Goal: Task Accomplishment & Management: Complete application form

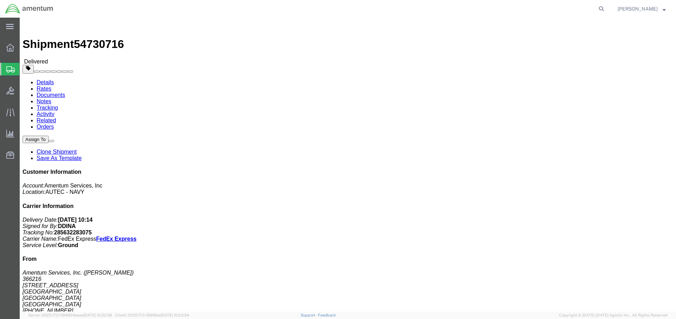
click at [0, 0] on span "Create Shipment" at bounding box center [0, 0] width 0 height 0
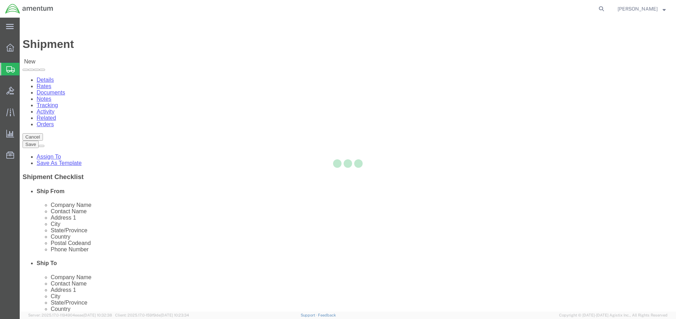
select select
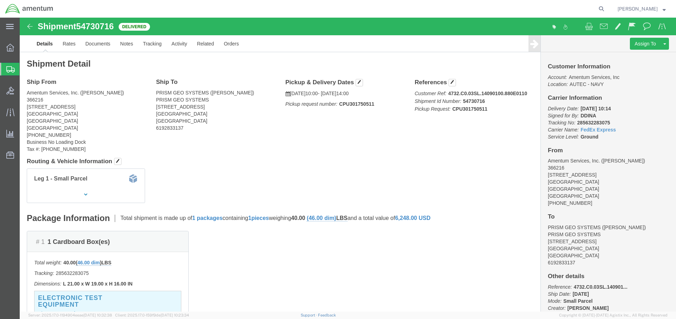
click at [0, 0] on span "Create Shipment" at bounding box center [0, 0] width 0 height 0
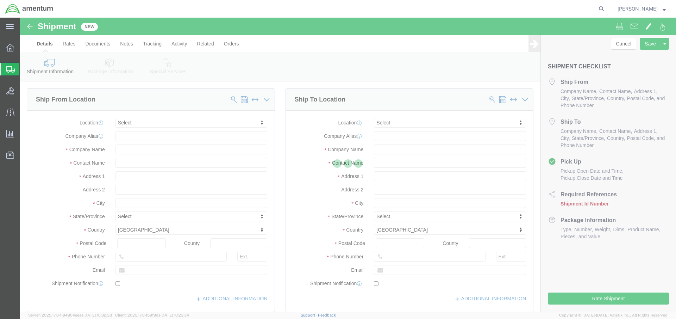
select select
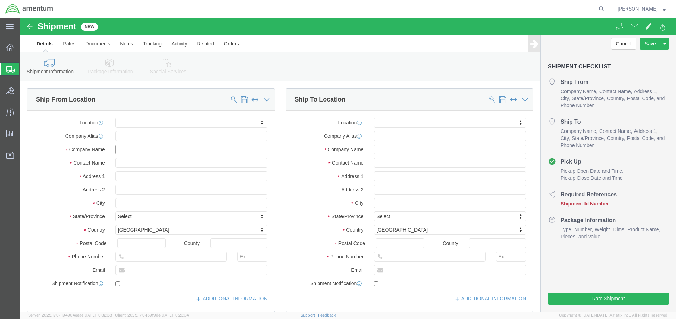
click input "text"
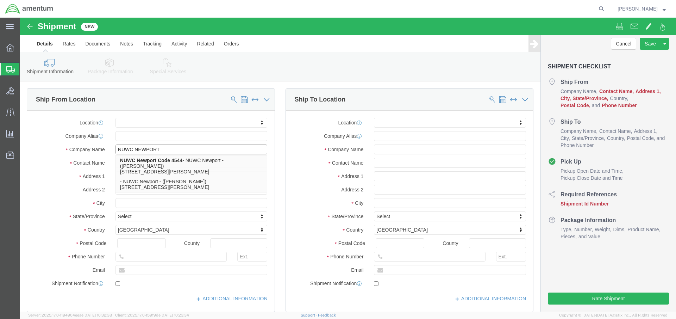
type input "NUWC NEWPORT"
click div "Location My Profile Location 1002-4122-6 1006-5256-0 1026-8910-0 1281-0560-3 13…"
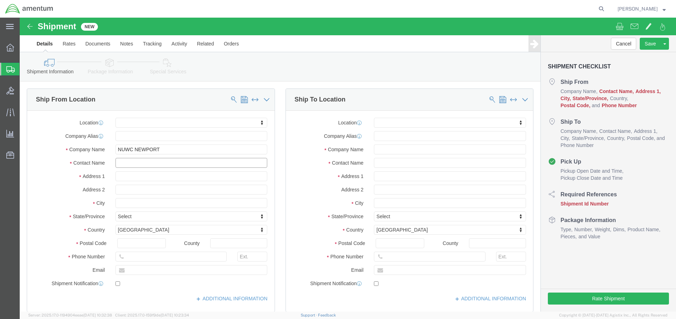
click input "text"
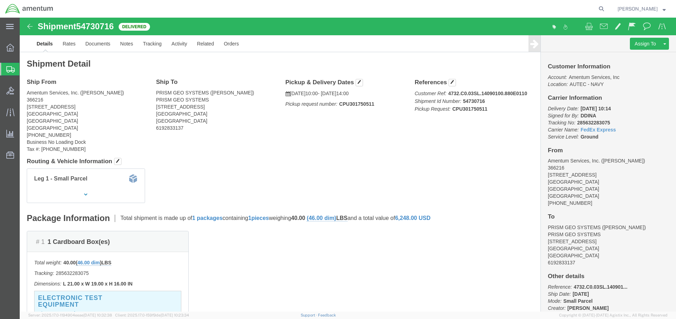
click at [0, 0] on span "Create Shipment" at bounding box center [0, 0] width 0 height 0
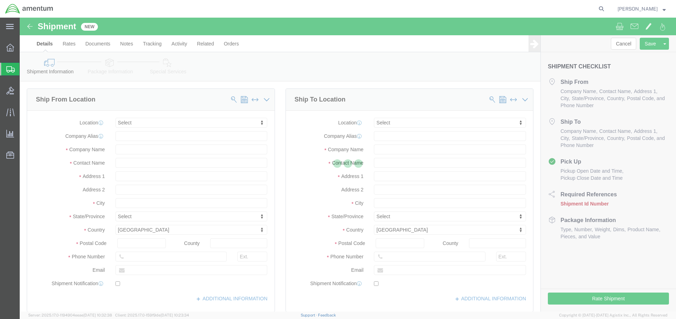
select select
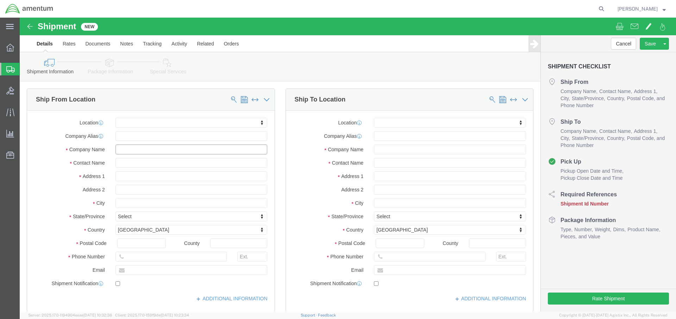
click input "text"
drag, startPoint x: 168, startPoint y: 133, endPoint x: 175, endPoint y: 131, distance: 8.1
click html "Shipment New Details Rates Documents Notes Tracking Activity Related Orders Can…"
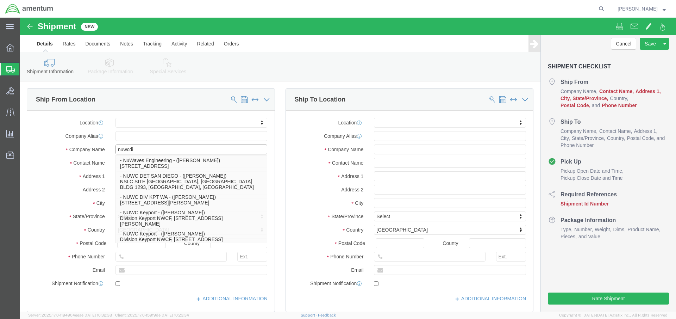
type input "nuwcdiv"
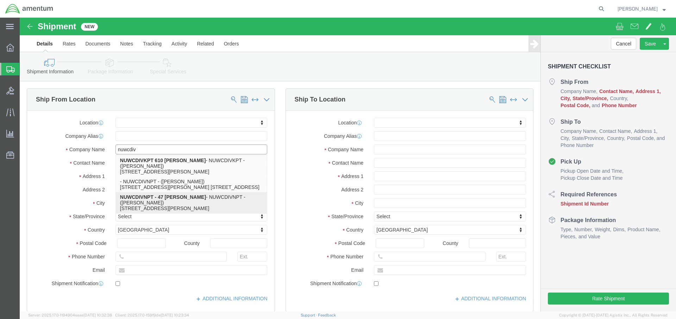
click strong "NUWCDIVNPT - 47 [PERSON_NAME]"
select select "RI"
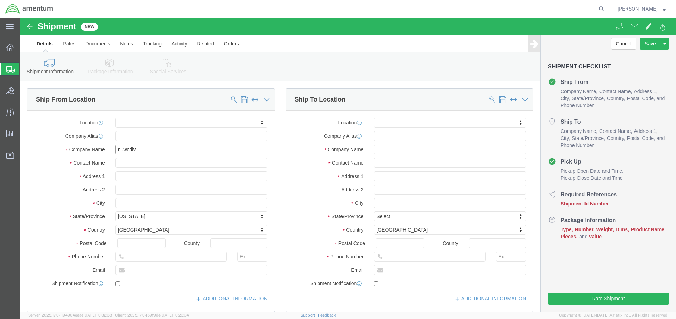
type input "NUWCDIVNPT"
click input "text"
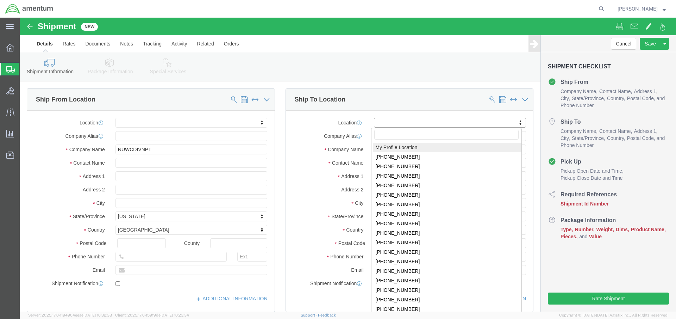
click body "Shipment New Details Rates Documents Notes Tracking Activity Related Orders Can…"
select select "53953"
select select "FL"
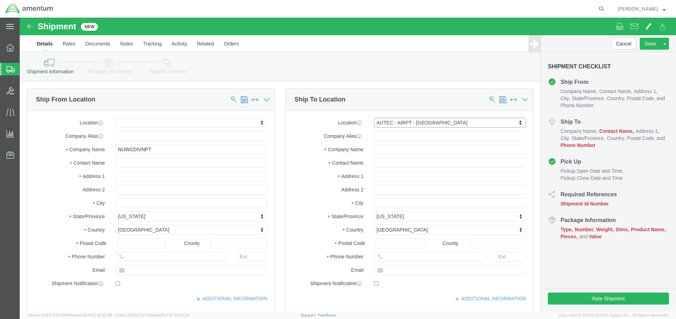
click div "Location AUTEC - AIRPT - West Palm Beach My Profile Location 1002-4122-6 1006-5…"
click input "text"
type input "[PERSON_NAME]"
click input "text"
type input "5616712711"
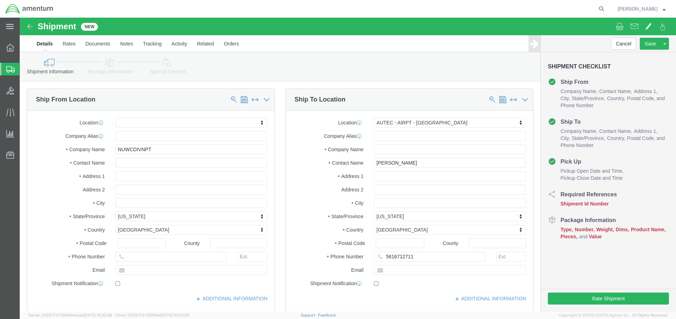
click div "Pickup Start Date Pickup Start Time Pickup Open Date and Time Aug 20 2025 2:00 …"
click div "Aug 20 2025 2:00 PM"
drag, startPoint x: -18, startPoint y: 214, endPoint x: 11, endPoint y: 216, distance: 29.3
click html "Shipment New Details Rates Documents Notes Tracking Activity Related Orders Can…"
drag, startPoint x: 68, startPoint y: 212, endPoint x: 58, endPoint y: 212, distance: 9.9
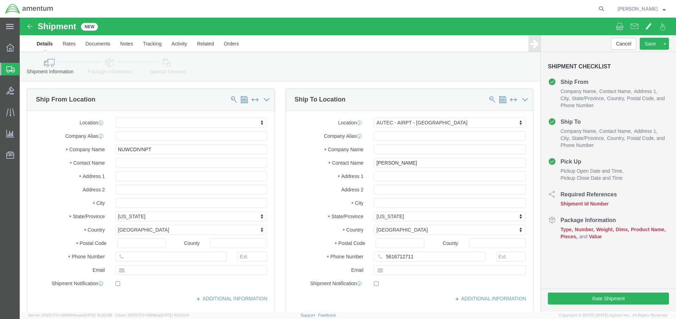
click input "10:00 PM"
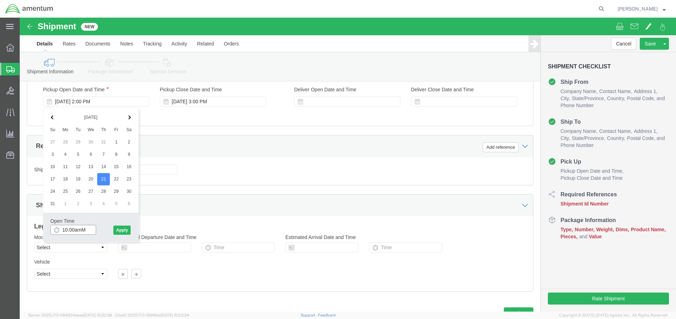
type input "10:00am"
click button "Apply"
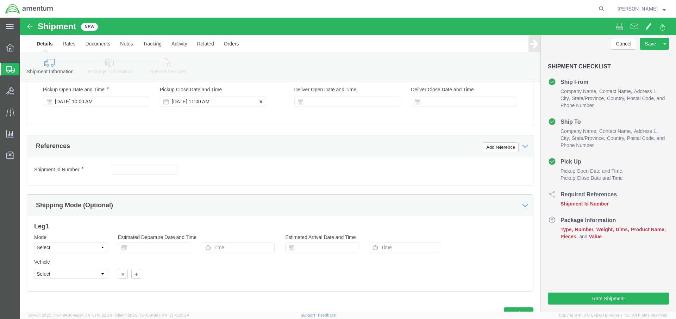
click div "Aug 21 2025 11:00 AM"
click body "Shipment New Details Rates Documents Notes Tracking Activity Related Orders Can…"
type input "2:00 PM"
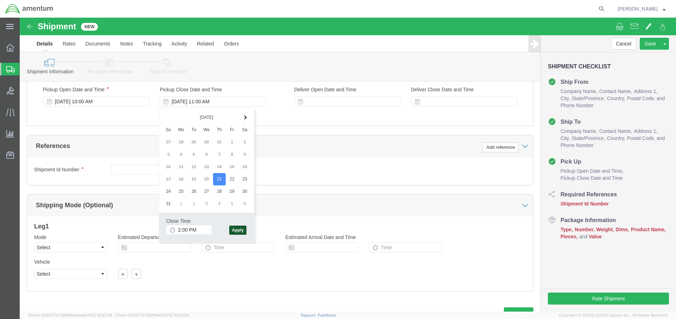
click button "Apply"
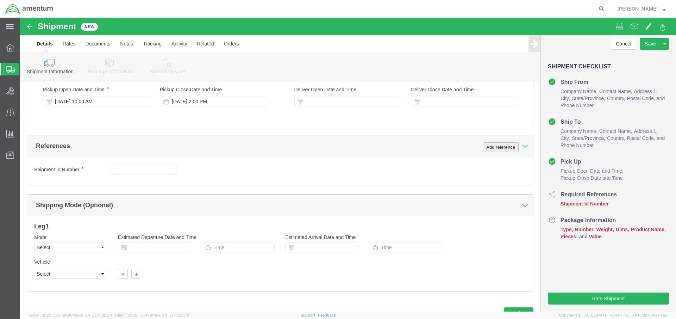
click button "Add reference"
click h4 "Pick Up"
click input "text"
paste input "4732.C0.03SL.14090100.880E0110"
type input "4732.C0.03SL.14090100.880E0110"
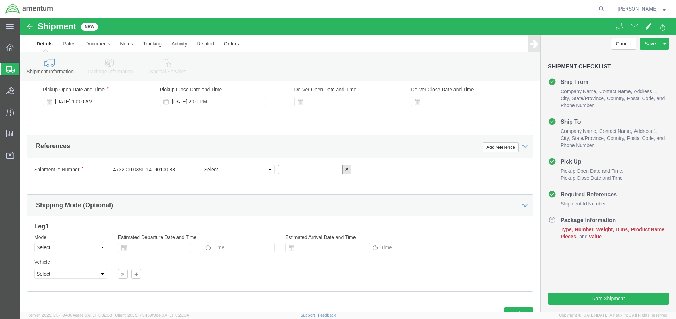
drag, startPoint x: 276, startPoint y: 154, endPoint x: 278, endPoint y: 151, distance: 3.8
click input "text"
paste input "4732.C0.03SL.14090100.880E0110"
type input "4732.C0.03SL.14090100.880E0110"
click span "State/Province"
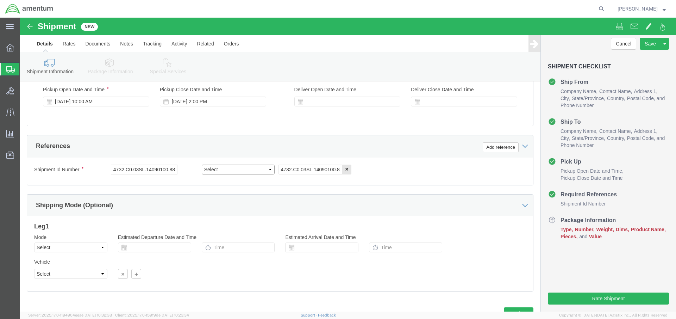
scroll to position [0, 0]
select select "CUSTREF"
click button "Continue"
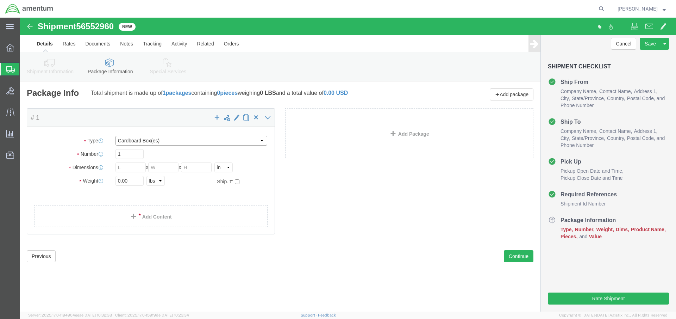
select select "PSNS"
click input "text"
type input "47"
drag, startPoint x: 161, startPoint y: 165, endPoint x: 151, endPoint y: 165, distance: 9.9
click input "text"
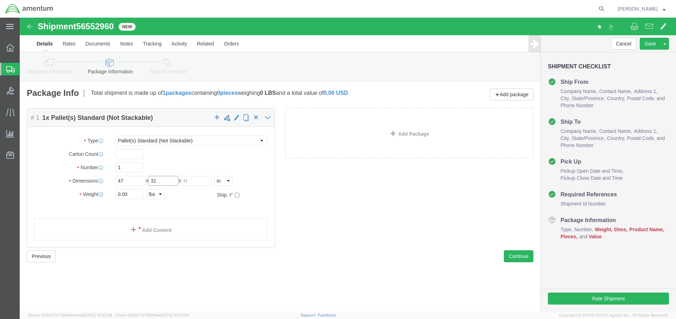
type input "31"
click input "text"
type input "15"
drag, startPoint x: 111, startPoint y: 177, endPoint x: 91, endPoint y: 178, distance: 20.5
click div "Weight 0.00 Select kgs lbs Ship. t°"
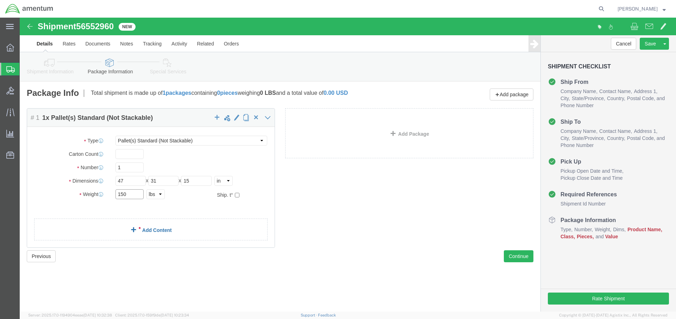
type input "150"
click span
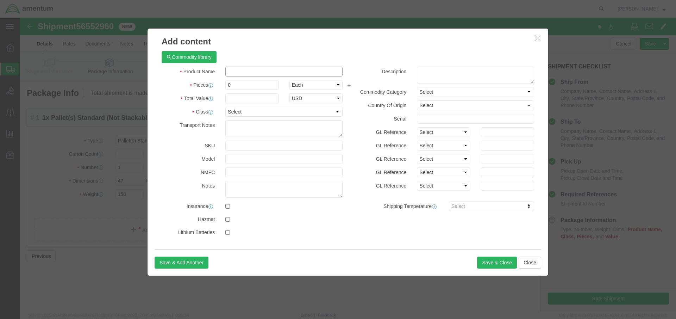
click input "text"
type input "electronic test equipment"
type input "1"
click input "text"
type input "30000"
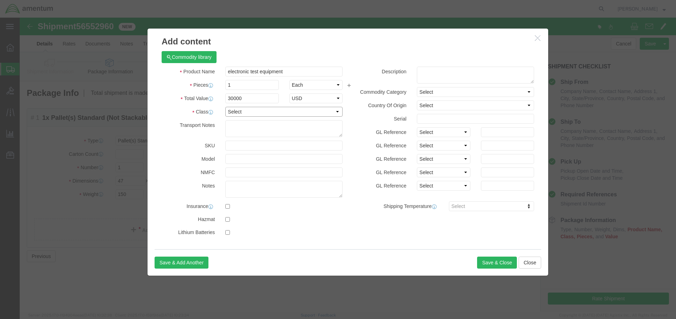
select select "92.5"
click button "Save & Close"
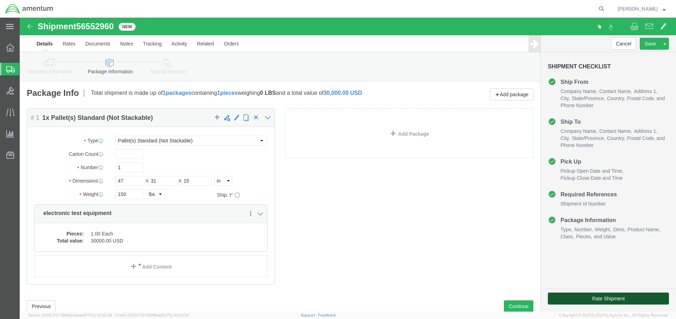
click button "Rate Shipment"
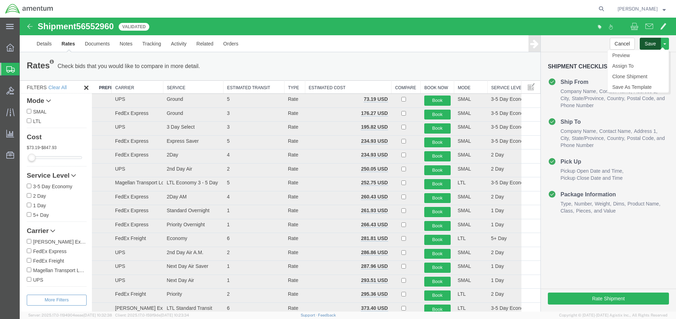
click at [651, 45] on button "Save" at bounding box center [650, 44] width 21 height 12
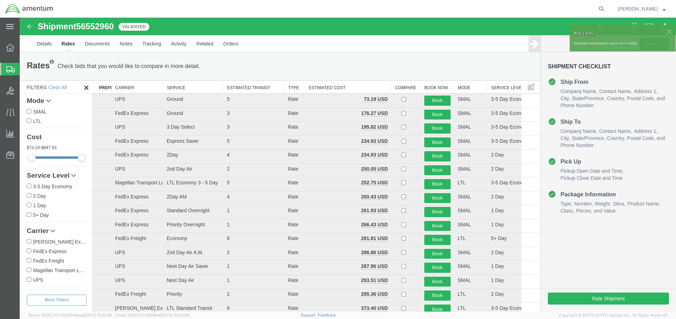
click at [662, 45] on p "Shipment information saved successfully." at bounding box center [623, 43] width 98 height 6
click at [664, 32] on div at bounding box center [669, 31] width 11 height 11
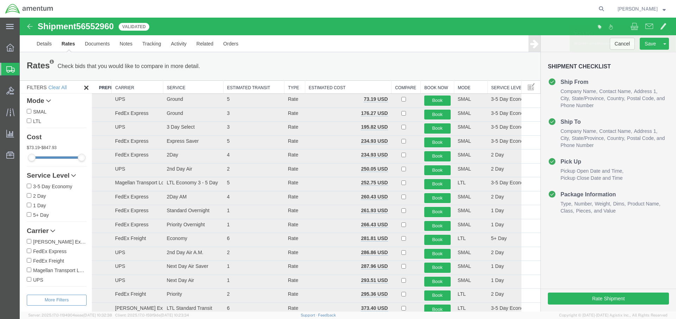
click at [661, 45] on p "Shipment information saved successfully." at bounding box center [623, 43] width 98 height 6
click at [663, 44] on span at bounding box center [664, 43] width 3 height 1
click at [631, 66] on link "Assign To" at bounding box center [638, 66] width 61 height 11
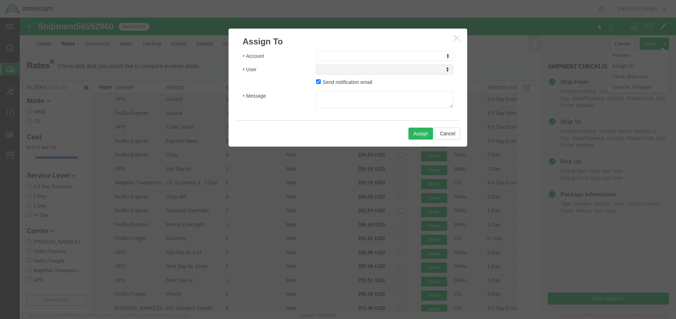
click at [362, 49] on div "Account Account Account Amentum Services, Inc Crane Worldwide (Account) User Us…" at bounding box center [348, 84] width 239 height 73
click at [359, 56] on body "Shipment 56552960 20 of 20 Validated Details Rates Documents Notes Tracking Act…" at bounding box center [348, 153] width 656 height 270
select select "101678"
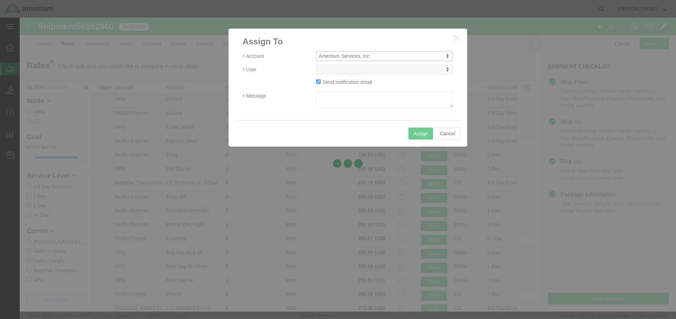
select select
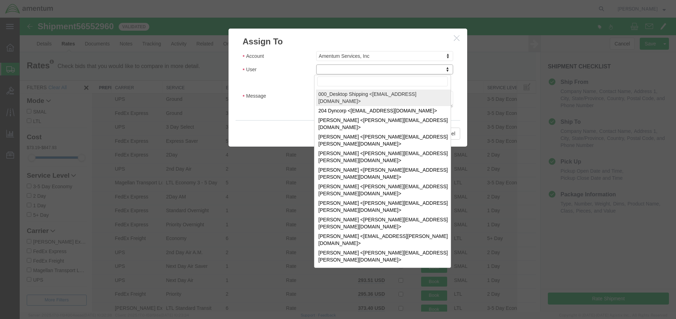
click at [444, 69] on body "Shipment 56552960 20 of 20 Validated Details Rates Documents Notes Tracking Act…" at bounding box center [348, 153] width 656 height 270
type input "tm"
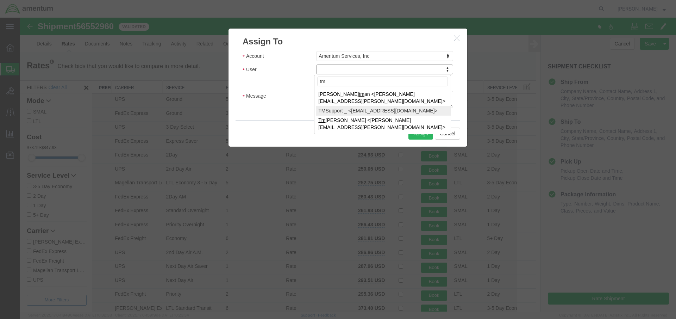
select select "51622"
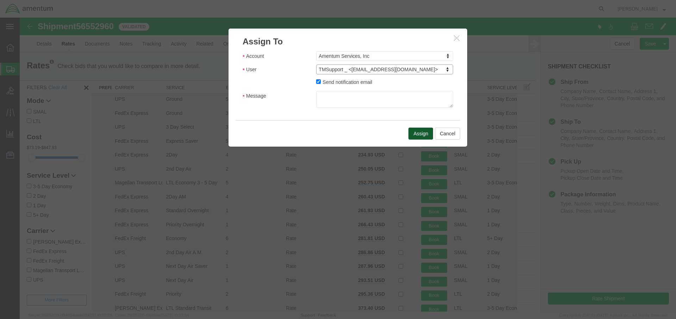
click at [414, 129] on button "Assign" at bounding box center [421, 133] width 25 height 12
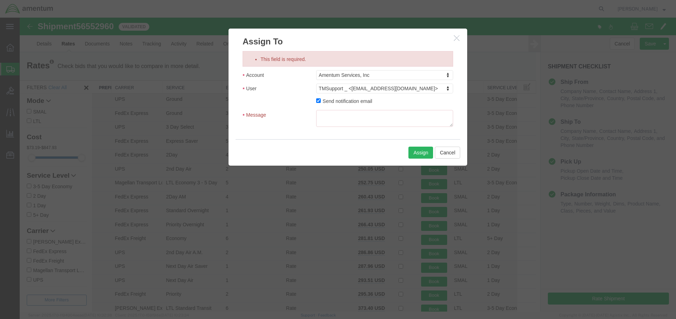
click at [387, 102] on div "Send notification email" at bounding box center [385, 102] width 148 height 10
click at [378, 115] on textarea "This field is required." at bounding box center [384, 118] width 137 height 17
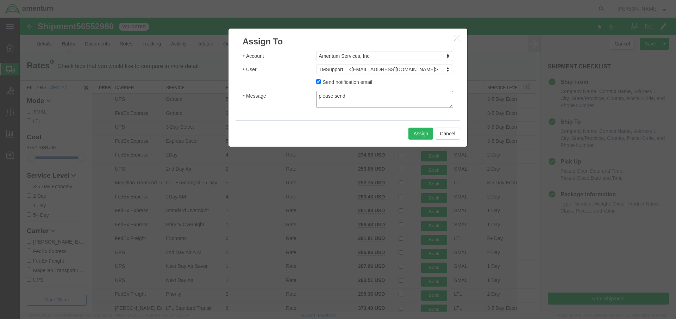
type textarea "please send b"
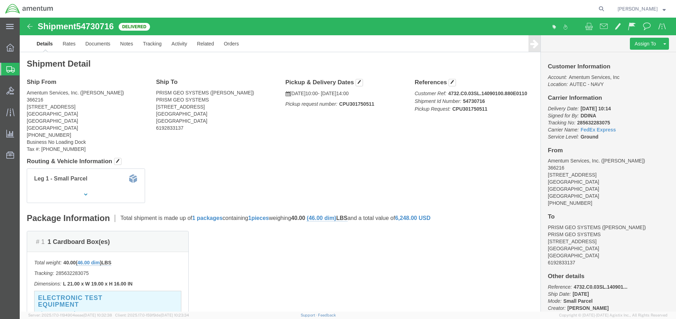
click at [11, 67] on icon at bounding box center [10, 69] width 8 height 6
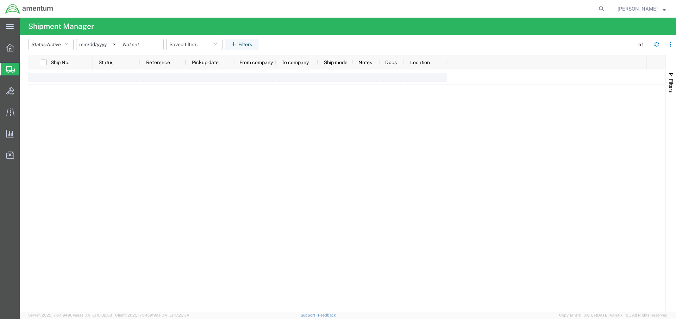
click at [0, 0] on span "Shipment Manager" at bounding box center [0, 0] width 0 height 0
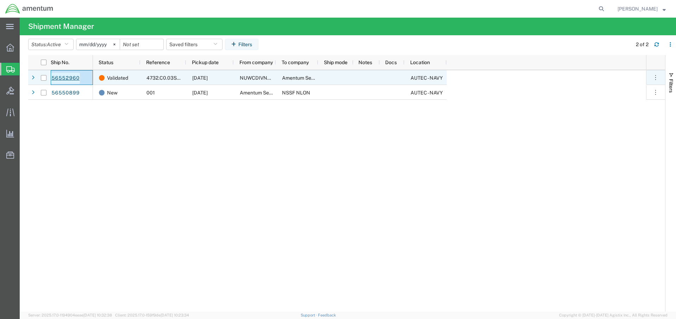
click at [70, 79] on link "56552960" at bounding box center [65, 78] width 29 height 11
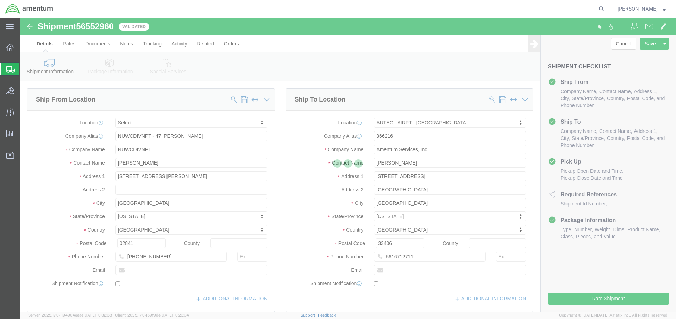
select select
select select "53953"
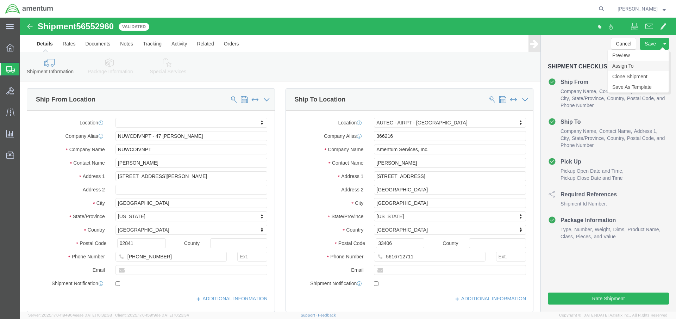
click link "Assign To"
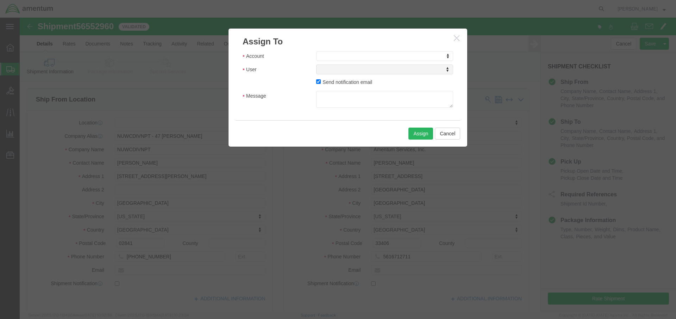
click body "Shipment 56552960 Validated Details Rates Documents Notes Tracking Activity Rel…"
select select "101678"
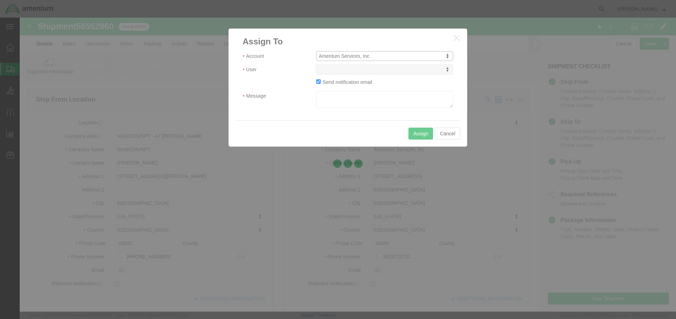
select select
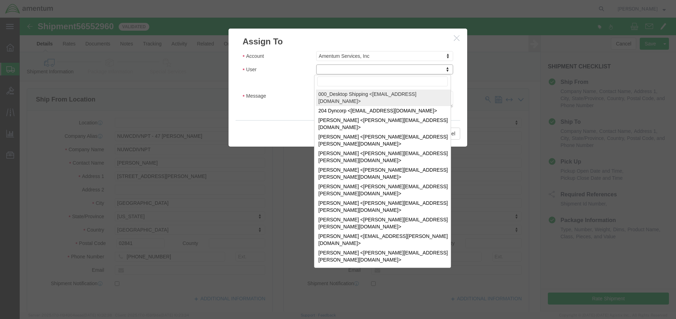
click body "Shipment 56552960 Validated Details Rates Documents Notes Tracking Activity Rel…"
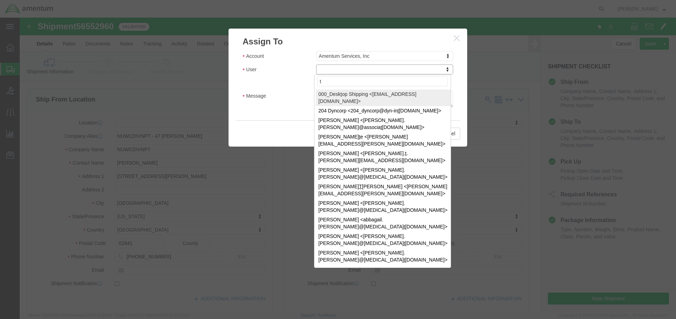
type input "tm"
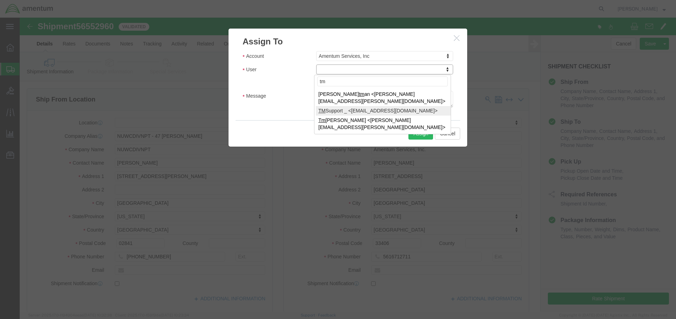
select select "51622"
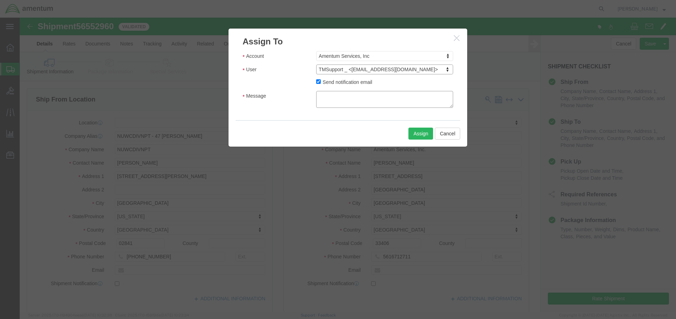
click textarea "Message"
type textarea "please send by cheapest freight to arrive nlt 05sep25."
click button "Assign"
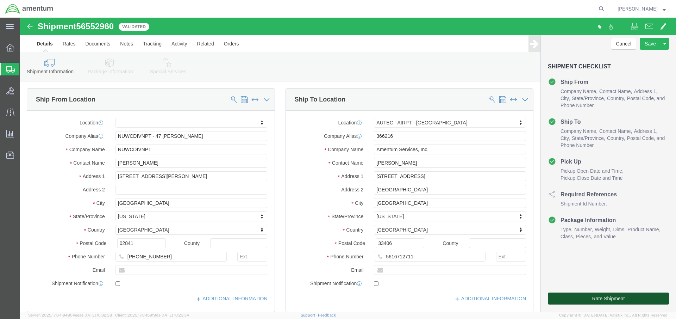
click button "Rate Shipment"
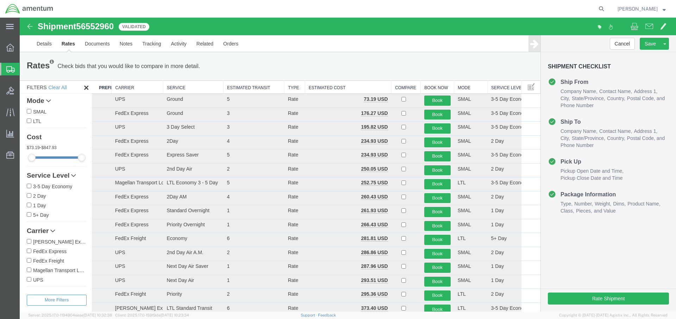
drag, startPoint x: 407, startPoint y: 54, endPoint x: 407, endPoint y: 58, distance: 4.2
click at [385, 60] on div "Rates Check bids that you would like to compare in more detail. Compare Filter" at bounding box center [279, 66] width 517 height 14
click at [43, 43] on link "Details" at bounding box center [44, 43] width 25 height 17
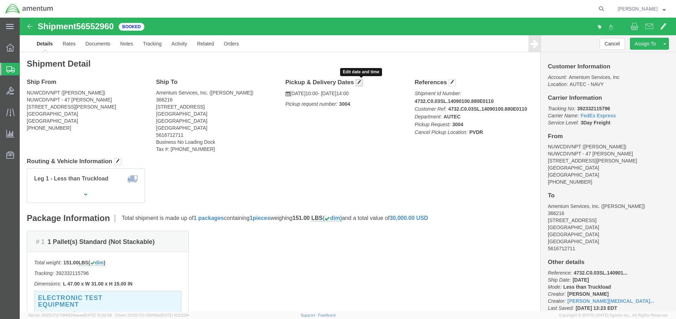
click span "button"
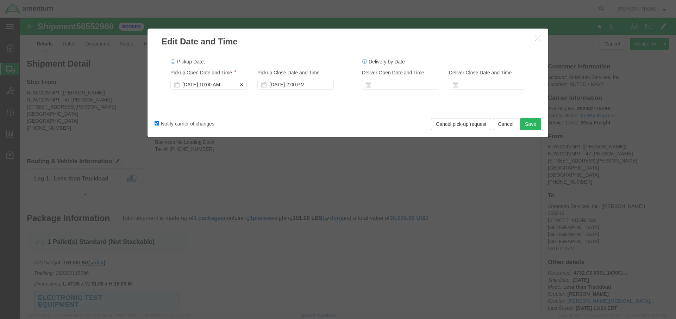
click div "[DATE] 10:00 AM"
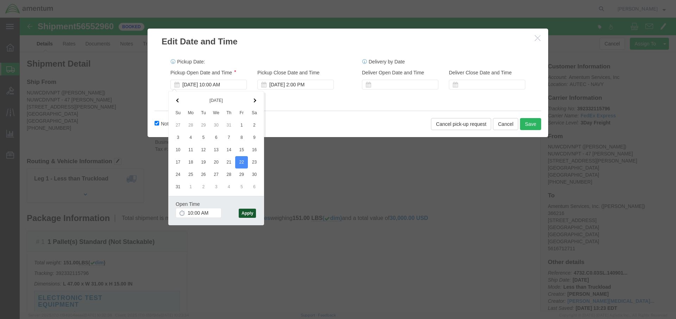
click button "Apply"
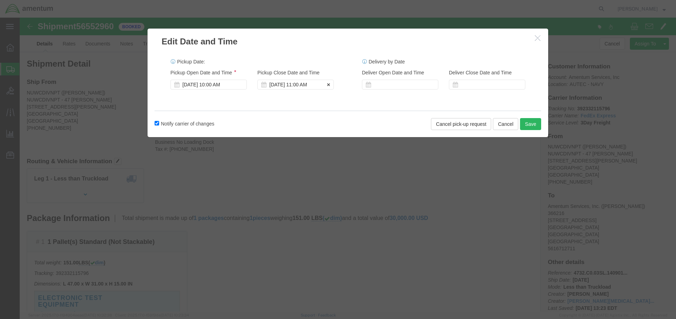
click div "Aug 22 2025 11:00 AM"
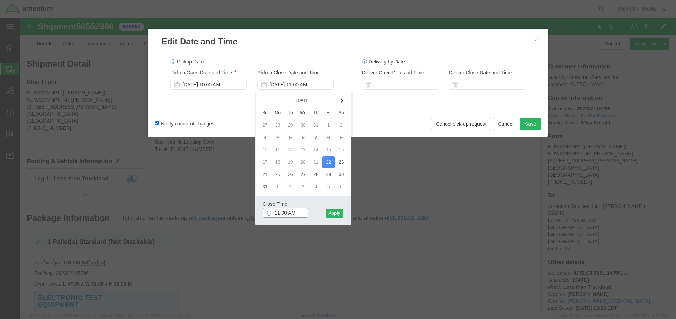
drag, startPoint x: 276, startPoint y: 195, endPoint x: 218, endPoint y: 190, distance: 57.6
click div "Edit Date and Time Pickup Date: Pickup Start Date Pickup Start Time Pickup Open…"
type input "1400"
click button "Apply"
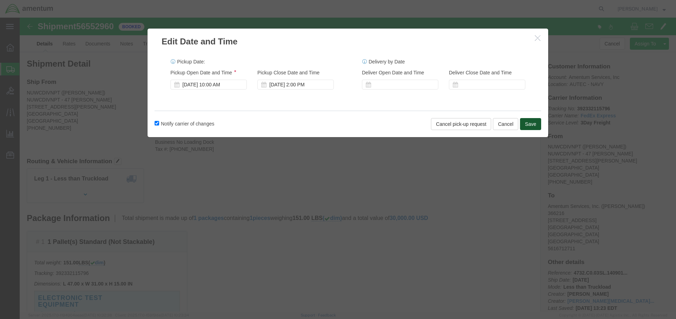
click button "Save"
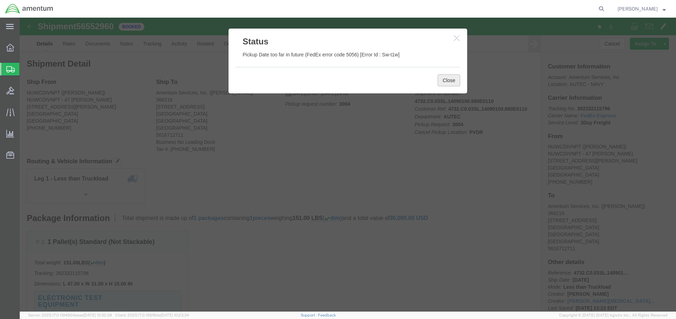
click button "Close"
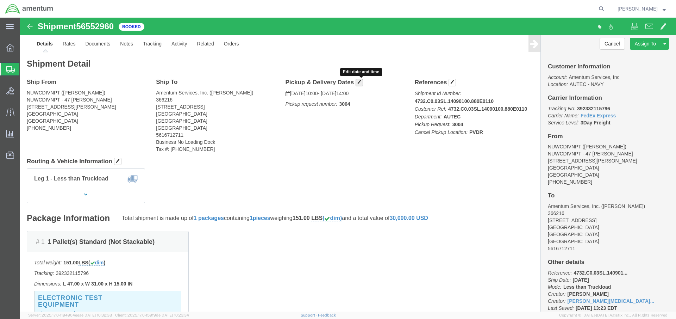
click button "button"
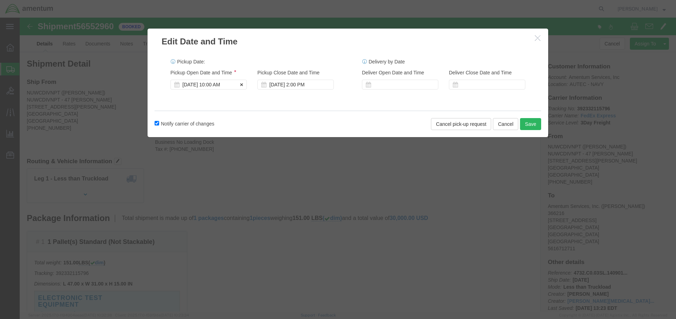
click div "[DATE] 10:00 AM"
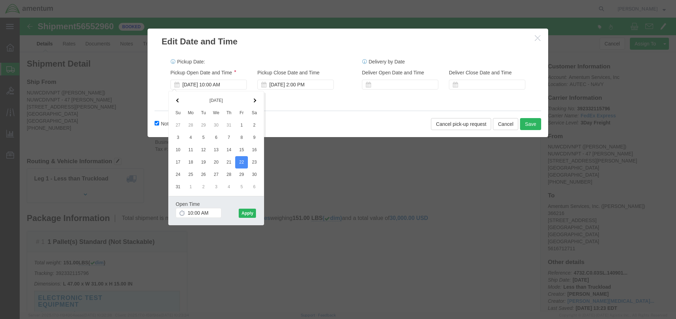
click div "Open Time 10:00 AM Aug 22 2025 10:00 AM - Aug 22 2025 10:00 AM Cancel Apply"
click button "Apply"
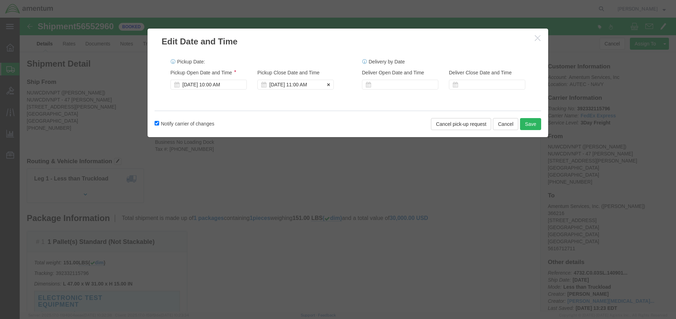
click div "Aug 22 2025 11:00 AM"
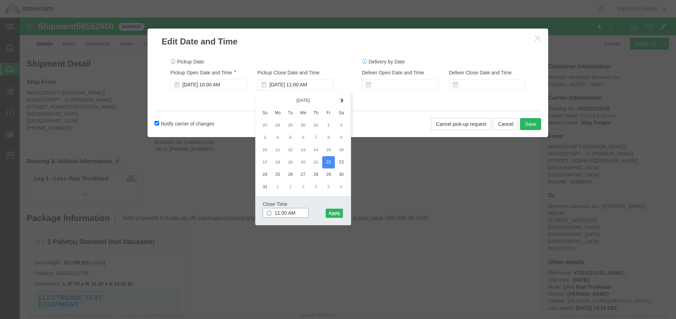
drag, startPoint x: 282, startPoint y: 196, endPoint x: 227, endPoint y: 187, distance: 56.0
click div "Edit Date and Time Pickup Date: Pickup Start Date Pickup Start Time Pickup Open…"
type input "1400"
click button "Apply"
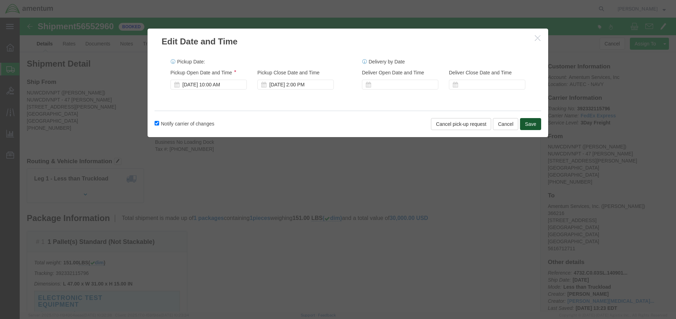
click button "Save"
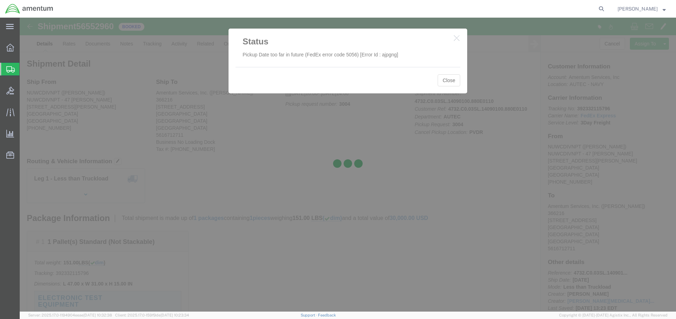
click at [453, 84] on div at bounding box center [348, 165] width 656 height 294
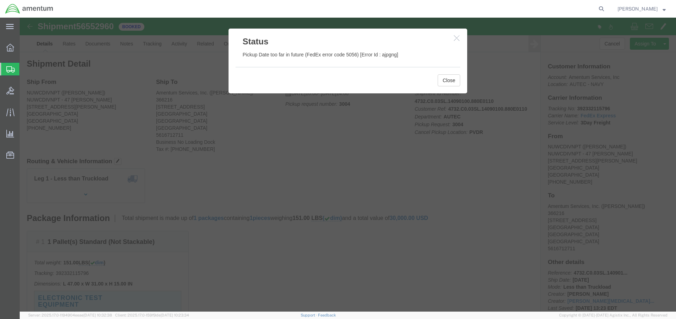
click div "Status Pickup Date too far in future (FedEx error code 5056) [Error Id : ajpgng…"
click button "Close"
